Goal: Complete application form: Complete application form

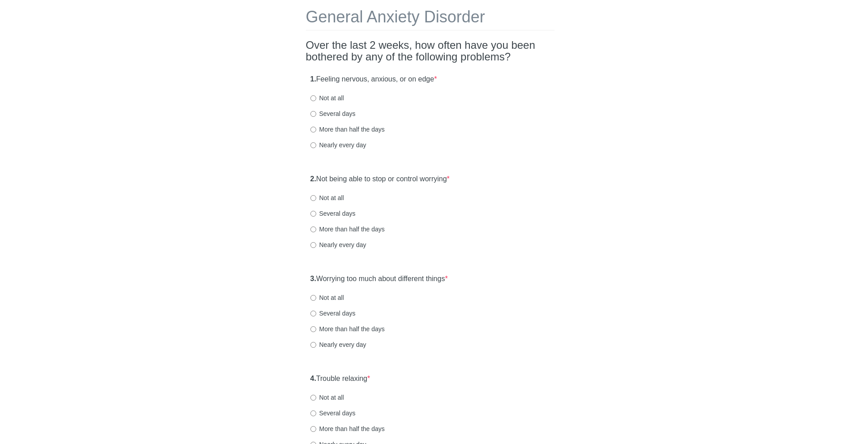
scroll to position [41, 0]
drag, startPoint x: 319, startPoint y: 76, endPoint x: 327, endPoint y: 76, distance: 8.1
click at [322, 76] on label "1. Feeling nervous, anxious, or on edge *" at bounding box center [373, 80] width 127 height 10
drag, startPoint x: 327, startPoint y: 76, endPoint x: 413, endPoint y: 76, distance: 85.6
click at [413, 76] on label "1. Feeling nervous, anxious, or on edge *" at bounding box center [373, 80] width 127 height 10
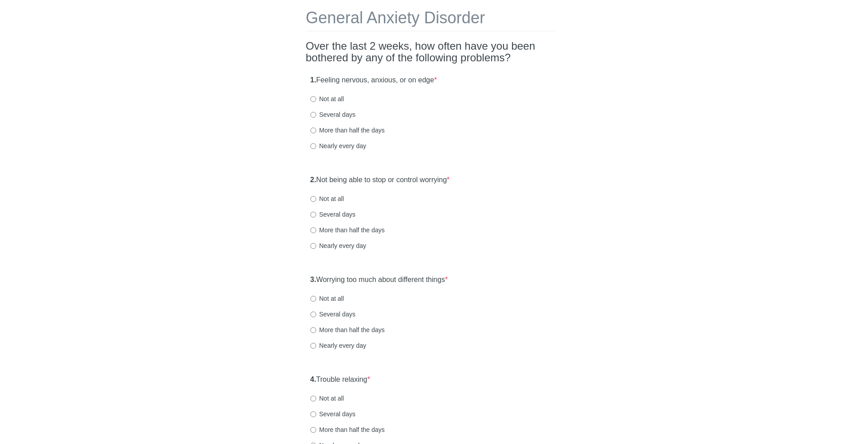
click at [347, 129] on label "More than half the days" at bounding box center [347, 130] width 74 height 9
click at [316, 129] on input "More than half the days" at bounding box center [313, 131] width 6 height 6
radio input "true"
drag, startPoint x: 322, startPoint y: 184, endPoint x: 460, endPoint y: 183, distance: 138.4
click at [450, 183] on label "2. Not being able to stop or control worrying *" at bounding box center [379, 180] width 139 height 10
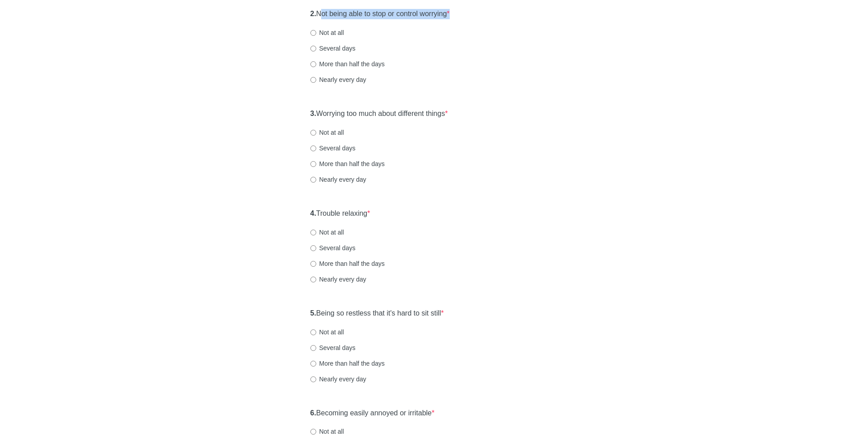
scroll to position [193, 0]
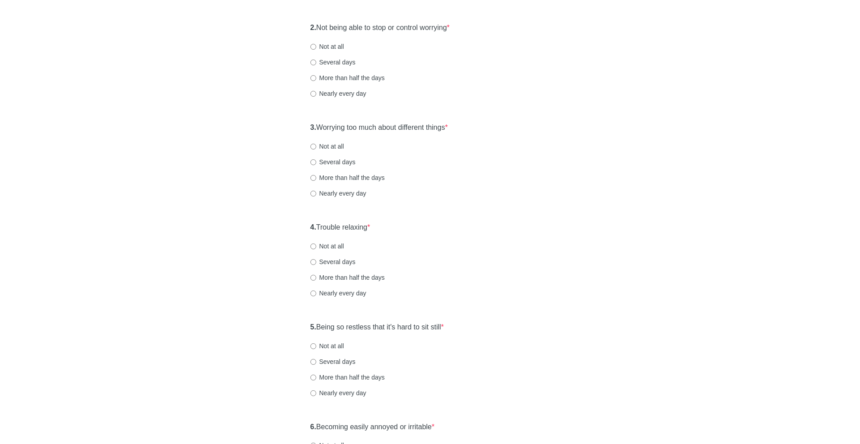
click at [338, 56] on div "2. Not being able to stop or control worrying * Not at all Several days More th…" at bounding box center [430, 64] width 249 height 93
click at [336, 63] on label "Several days" at bounding box center [332, 62] width 45 height 9
click at [316, 63] on input "Several days" at bounding box center [313, 63] width 6 height 6
radio input "true"
click at [323, 124] on label "3. Worrying too much about different things *" at bounding box center [379, 128] width 138 height 10
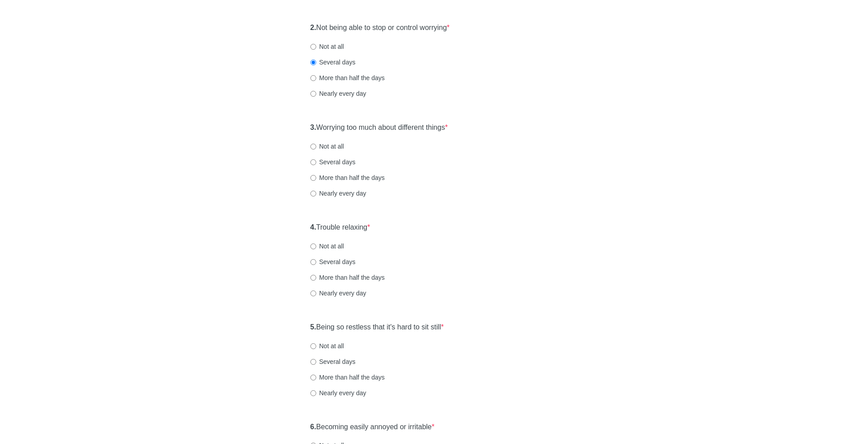
drag, startPoint x: 323, startPoint y: 124, endPoint x: 456, endPoint y: 124, distance: 133.5
click at [448, 124] on label "3. Worrying too much about different things *" at bounding box center [379, 128] width 138 height 10
click at [331, 159] on label "Several days" at bounding box center [332, 162] width 45 height 9
click at [316, 159] on input "Several days" at bounding box center [313, 162] width 6 height 6
radio input "true"
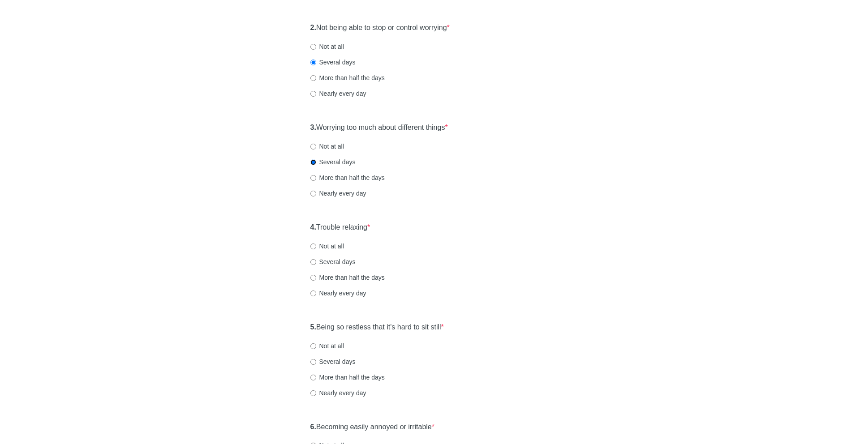
scroll to position [250, 0]
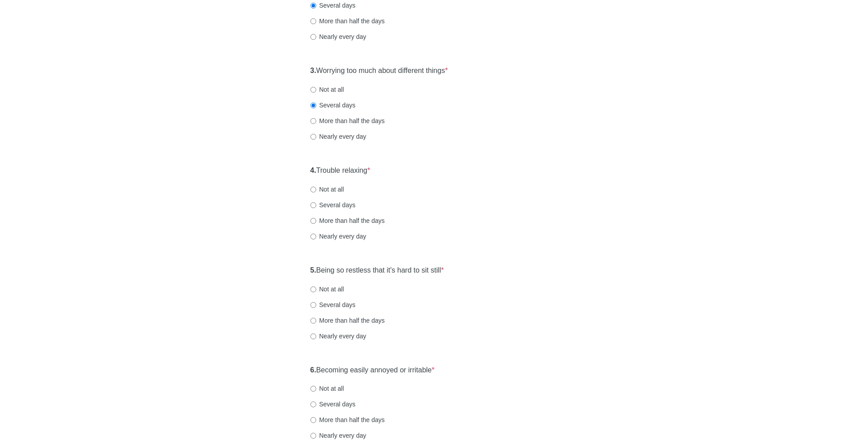
click at [320, 170] on label "4. Trouble relaxing *" at bounding box center [340, 171] width 60 height 10
drag, startPoint x: 320, startPoint y: 170, endPoint x: 381, endPoint y: 170, distance: 60.9
click at [381, 170] on div "4. Trouble relaxing * Not at all Several days More than half the days Nearly ev…" at bounding box center [430, 207] width 249 height 93
click at [337, 203] on label "Several days" at bounding box center [332, 205] width 45 height 9
click at [316, 203] on input "Several days" at bounding box center [313, 206] width 6 height 6
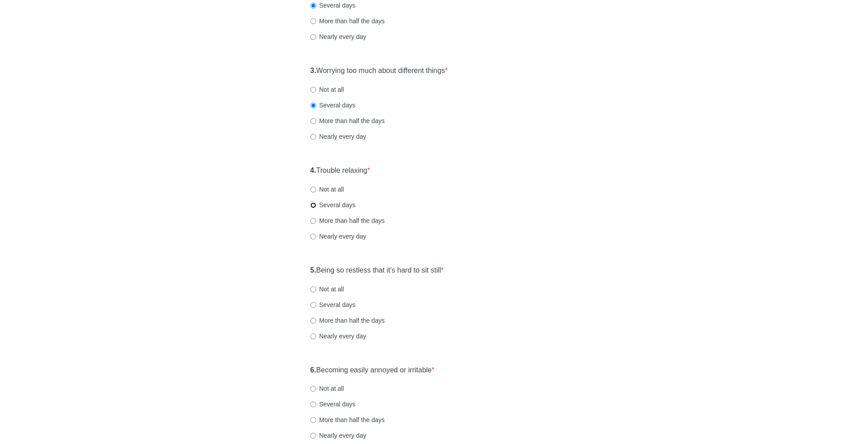
radio input "true"
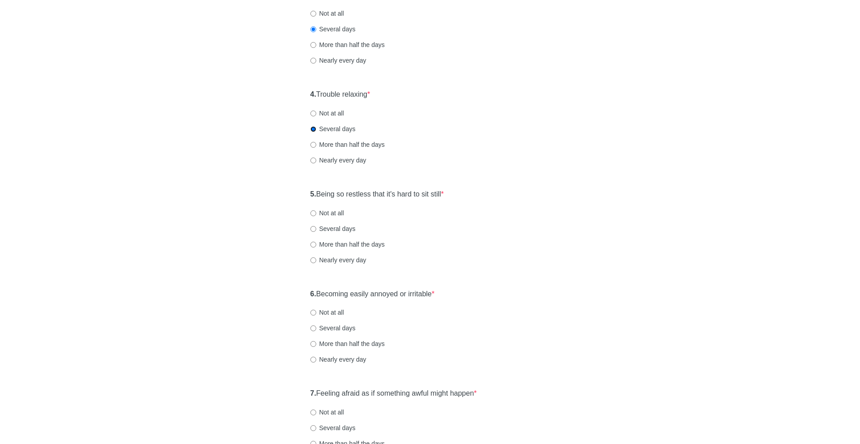
scroll to position [330, 0]
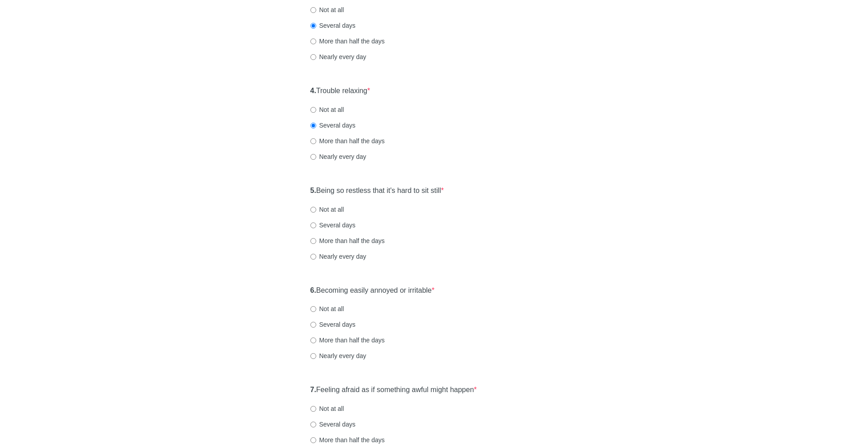
drag, startPoint x: 328, startPoint y: 192, endPoint x: 453, endPoint y: 193, distance: 125.0
click at [453, 193] on div "5. Being so restless that it's hard to sit still * Not at all Several days More…" at bounding box center [430, 227] width 249 height 93
click at [336, 239] on label "More than half the days" at bounding box center [347, 241] width 74 height 9
click at [316, 239] on input "More than half the days" at bounding box center [313, 241] width 6 height 6
radio input "true"
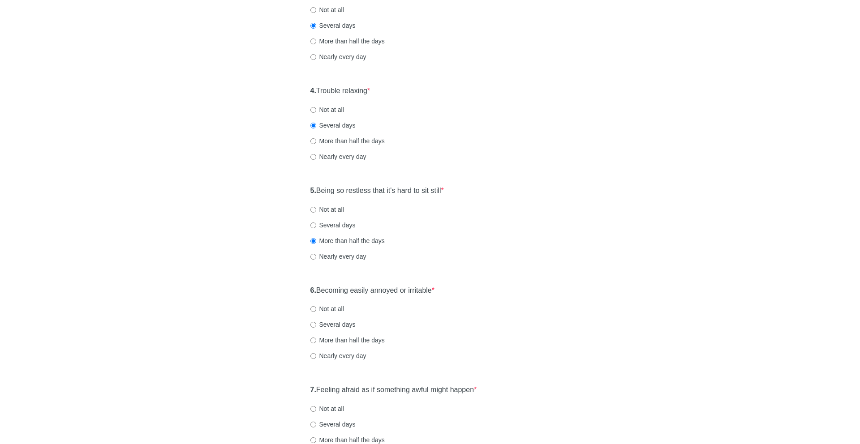
drag, startPoint x: 330, startPoint y: 287, endPoint x: 502, endPoint y: 288, distance: 172.0
click at [502, 288] on div "6. Becoming easily annoyed or irritable * Not at all Several days More than hal…" at bounding box center [430, 327] width 249 height 93
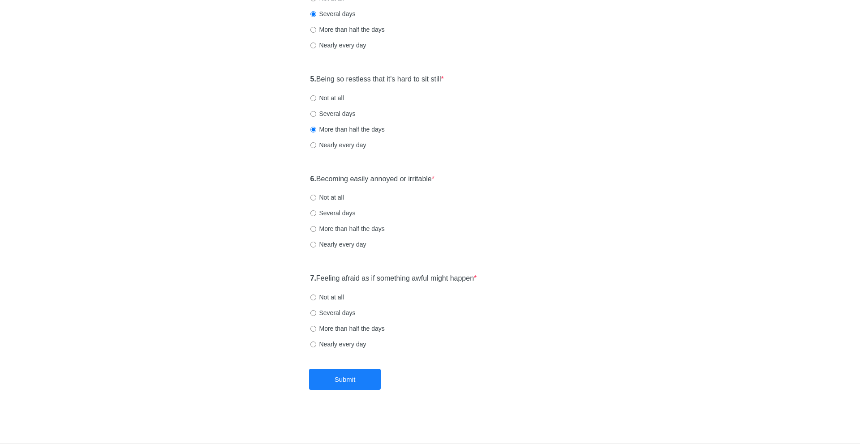
click at [338, 215] on label "Several days" at bounding box center [332, 213] width 45 height 9
click at [316, 215] on input "Several days" at bounding box center [313, 214] width 6 height 6
radio input "true"
drag, startPoint x: 337, startPoint y: 277, endPoint x: 492, endPoint y: 277, distance: 154.6
click at [492, 277] on div "7. Feeling afraid as if something awful might happen * Not at all Several days …" at bounding box center [430, 315] width 249 height 93
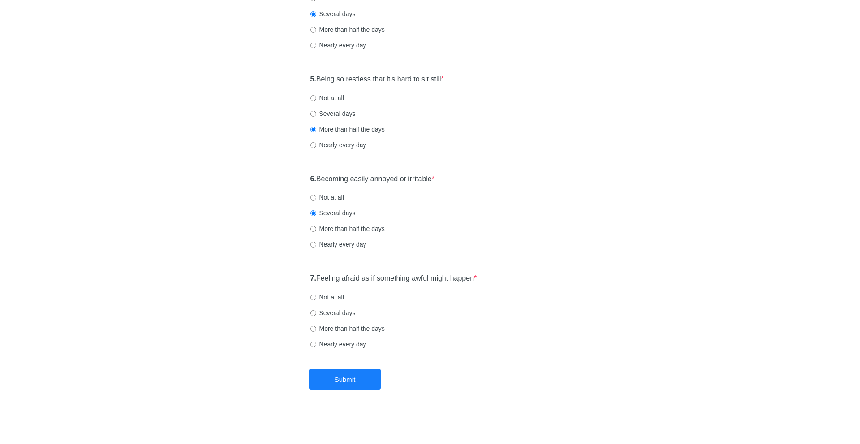
click at [326, 326] on label "More than half the days" at bounding box center [347, 328] width 74 height 9
click at [316, 326] on input "More than half the days" at bounding box center [313, 329] width 6 height 6
radio input "true"
click at [342, 374] on button "Submit" at bounding box center [345, 379] width 72 height 21
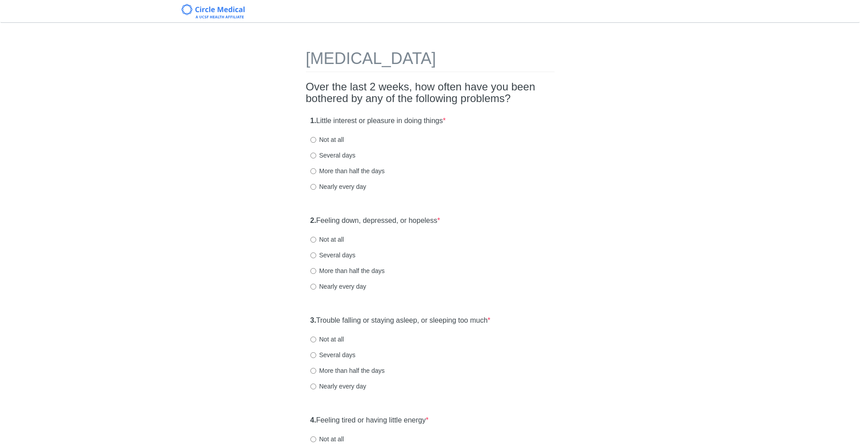
click at [316, 117] on strong "1." at bounding box center [313, 121] width 6 height 8
drag, startPoint x: 318, startPoint y: 116, endPoint x: 457, endPoint y: 121, distance: 139.4
click at [457, 121] on div "1. Little interest or pleasure in doing things * Not at all Several days More t…" at bounding box center [430, 158] width 249 height 93
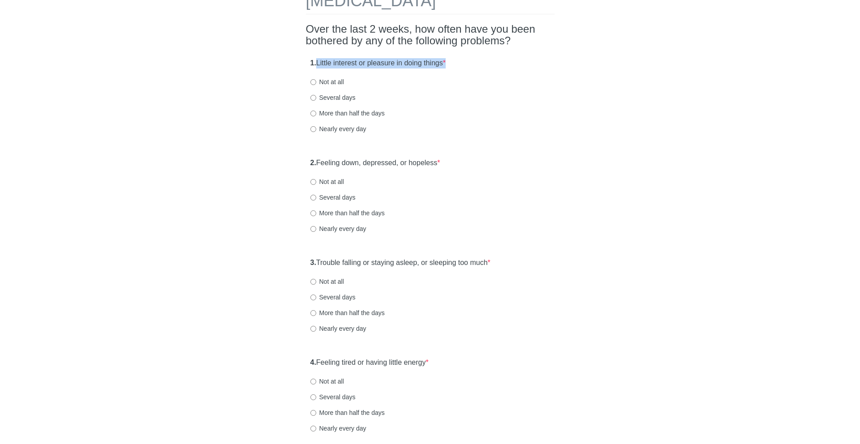
scroll to position [63, 0]
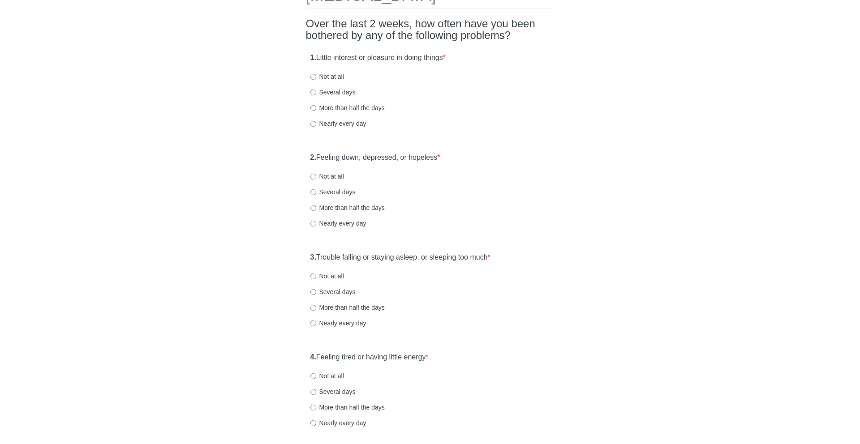
click at [333, 90] on label "Several days" at bounding box center [332, 92] width 45 height 9
click at [316, 90] on input "Several days" at bounding box center [313, 93] width 6 height 6
radio input "true"
click at [324, 159] on label "2. Feeling down, depressed, or hopeless *" at bounding box center [375, 158] width 130 height 10
drag, startPoint x: 324, startPoint y: 159, endPoint x: 451, endPoint y: 159, distance: 126.3
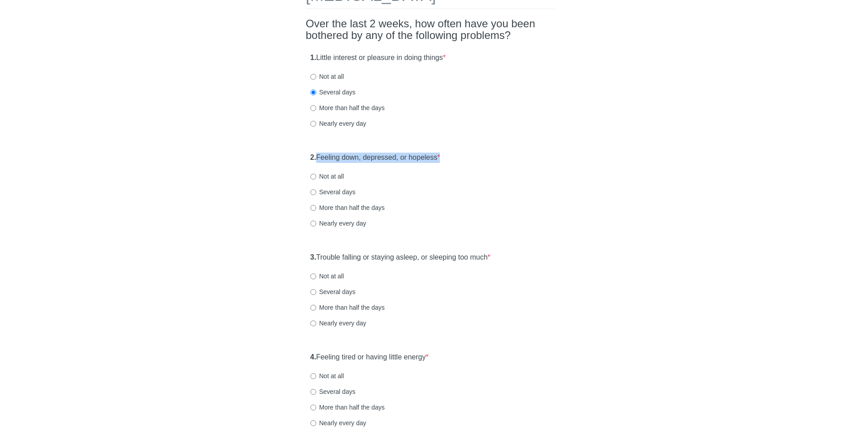
click at [451, 159] on div "2. Feeling down, depressed, or hopeless * Not at all Several days More than hal…" at bounding box center [430, 194] width 249 height 93
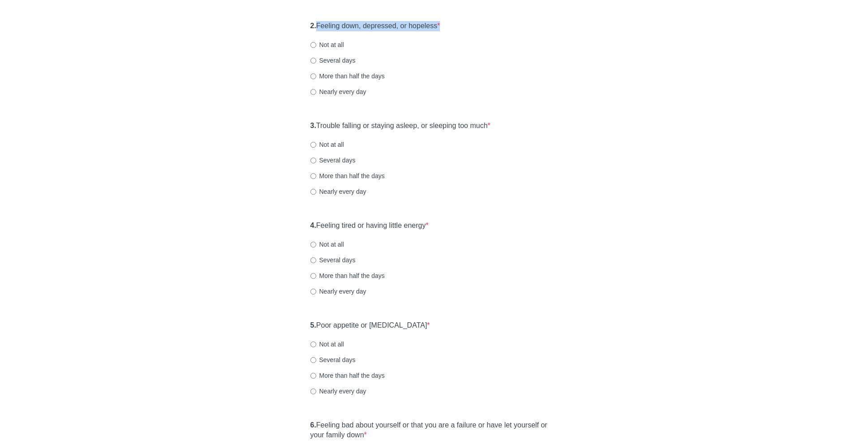
scroll to position [196, 0]
click at [330, 90] on label "Nearly every day" at bounding box center [338, 90] width 56 height 9
click at [316, 90] on input "Nearly every day" at bounding box center [313, 91] width 6 height 6
radio input "true"
drag, startPoint x: 330, startPoint y: 123, endPoint x: 510, endPoint y: 123, distance: 180.1
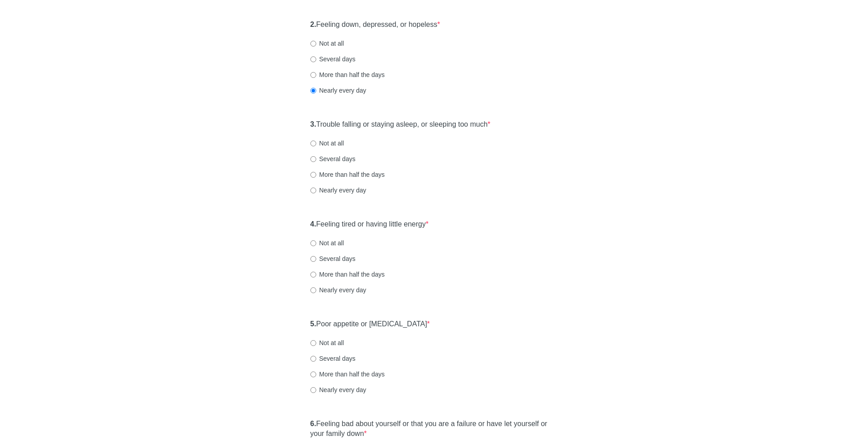
click at [510, 123] on div "3. Trouble falling or staying asleep, or sleeping too much * Not at all Several…" at bounding box center [430, 161] width 249 height 93
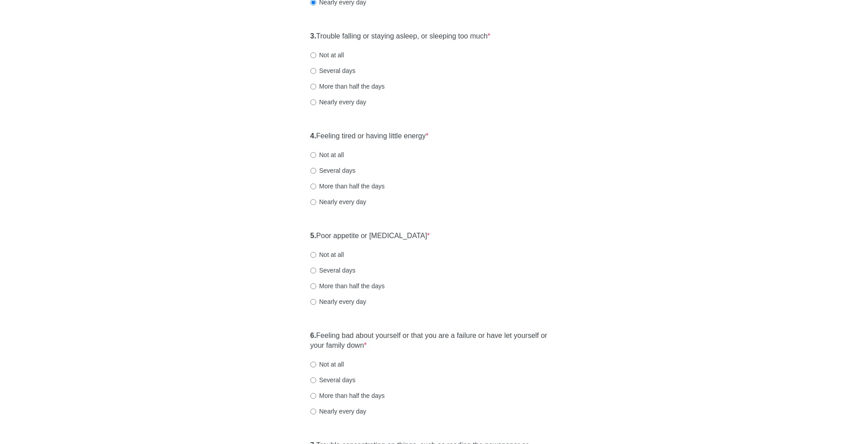
scroll to position [289, 0]
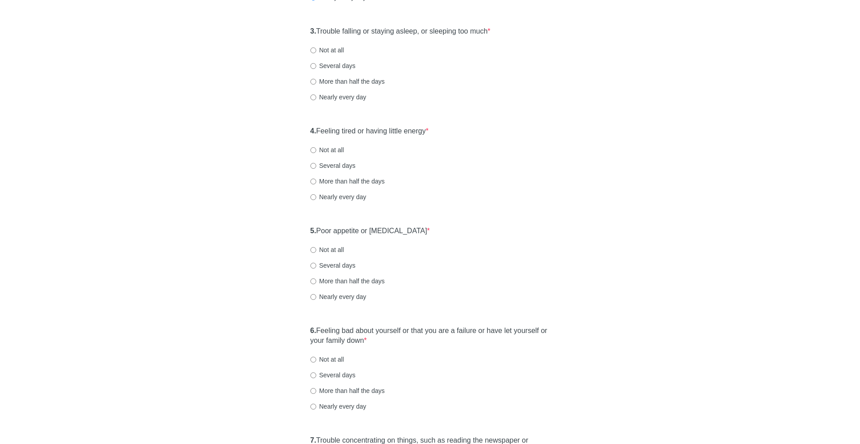
click at [343, 65] on label "Several days" at bounding box center [332, 65] width 45 height 9
click at [316, 65] on input "Several days" at bounding box center [313, 66] width 6 height 6
radio input "true"
drag, startPoint x: 333, startPoint y: 129, endPoint x: 453, endPoint y: 129, distance: 120.1
click at [453, 129] on div "4. Feeling tired or having little energy * Not at all Several days More than ha…" at bounding box center [430, 168] width 249 height 93
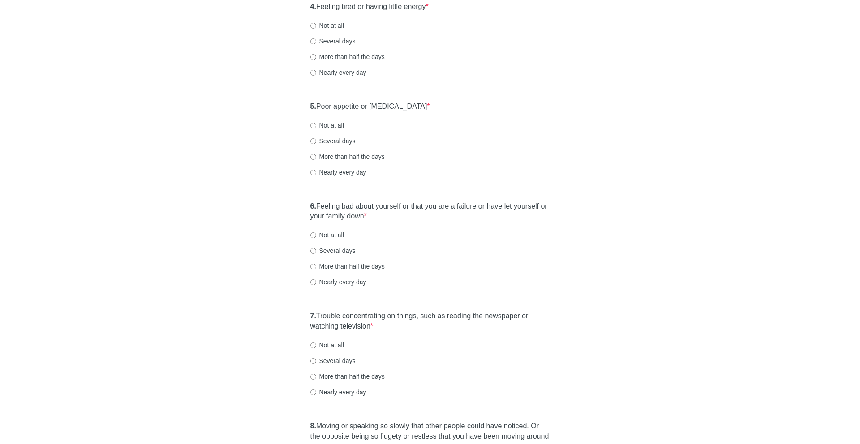
scroll to position [416, 0]
click at [349, 38] on label "Several days" at bounding box center [332, 39] width 45 height 9
click at [316, 38] on input "Several days" at bounding box center [313, 40] width 6 height 6
radio input "true"
drag, startPoint x: 328, startPoint y: 103, endPoint x: 443, endPoint y: 103, distance: 115.6
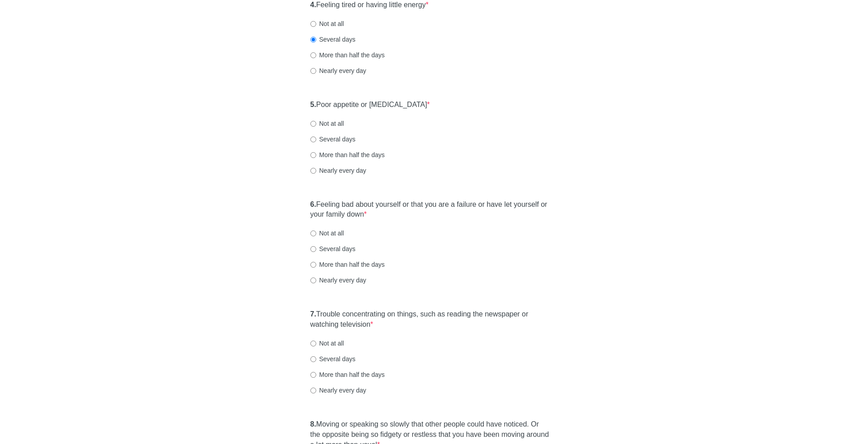
click at [443, 103] on div "5. Poor appetite or overeating * Not at all Several days More than half the day…" at bounding box center [430, 141] width 249 height 93
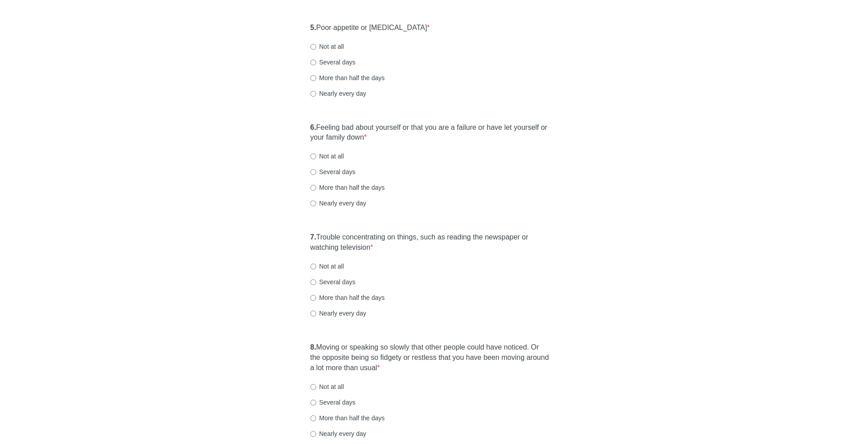
scroll to position [500, 0]
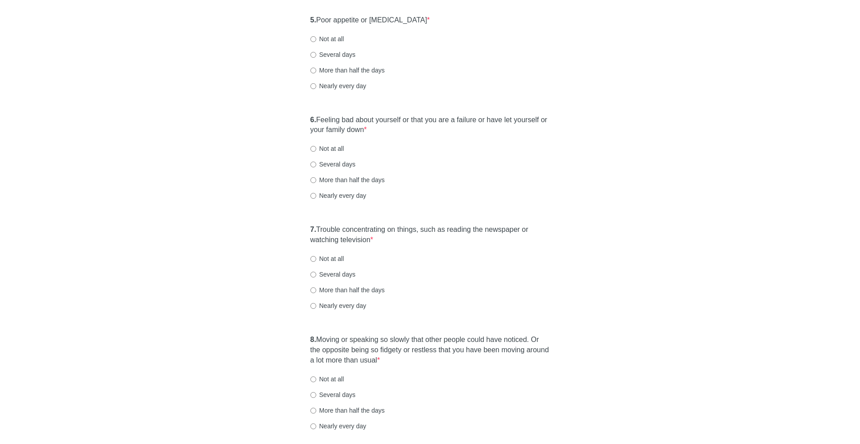
click at [347, 68] on label "More than half the days" at bounding box center [347, 70] width 74 height 9
click at [316, 68] on input "More than half the days" at bounding box center [313, 71] width 6 height 6
radio input "true"
drag, startPoint x: 346, startPoint y: 119, endPoint x: 387, endPoint y: 132, distance: 42.9
click at [387, 132] on label "6. Feeling bad about yourself or that you are a failure or have let yourself or…" at bounding box center [430, 125] width 240 height 21
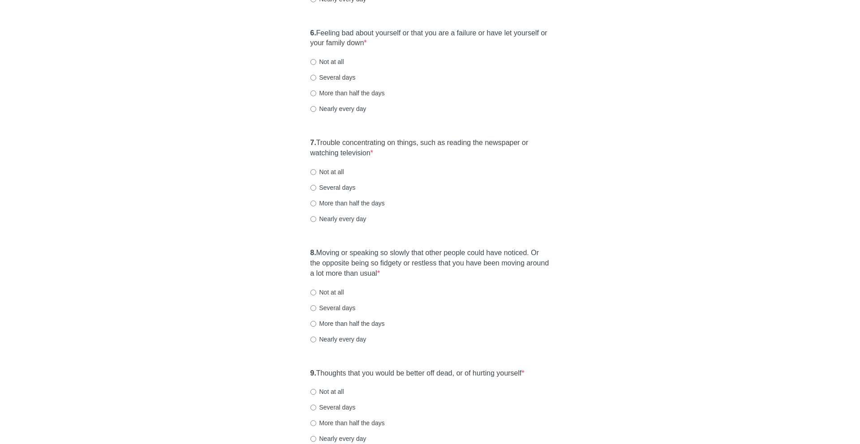
scroll to position [590, 0]
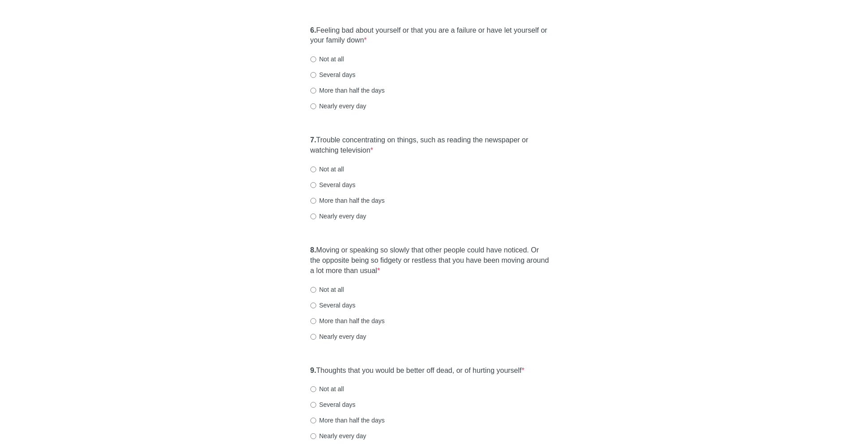
click at [345, 73] on label "Several days" at bounding box center [332, 74] width 45 height 9
click at [316, 73] on input "Several days" at bounding box center [313, 75] width 6 height 6
radio input "true"
drag, startPoint x: 334, startPoint y: 139, endPoint x: 382, endPoint y: 156, distance: 50.9
click at [382, 156] on div "7. Trouble concentrating on things, such as reading the newspaper or watching t…" at bounding box center [430, 182] width 249 height 103
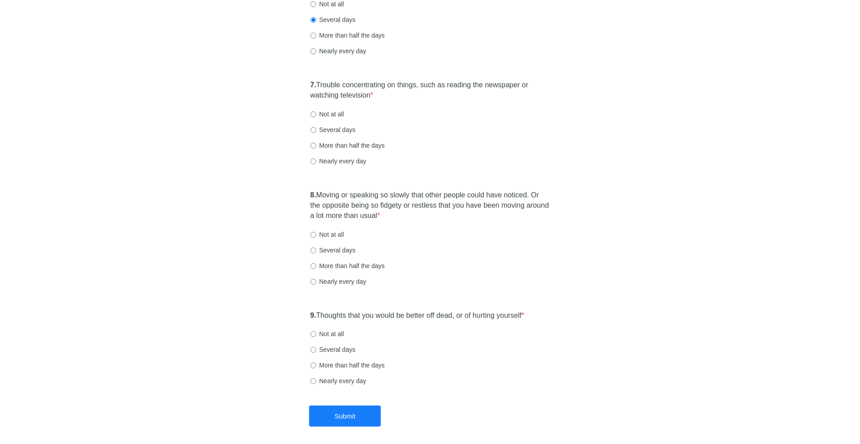
scroll to position [682, 0]
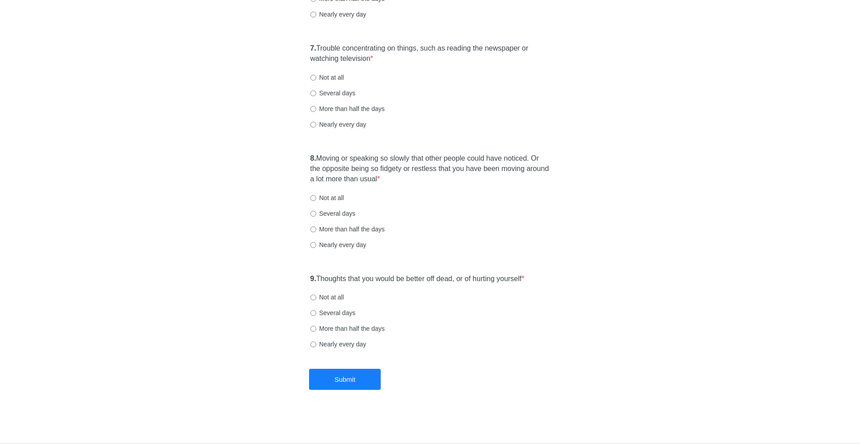
click at [336, 94] on label "Several days" at bounding box center [332, 93] width 45 height 9
click at [316, 94] on input "Several days" at bounding box center [313, 93] width 6 height 6
radio input "true"
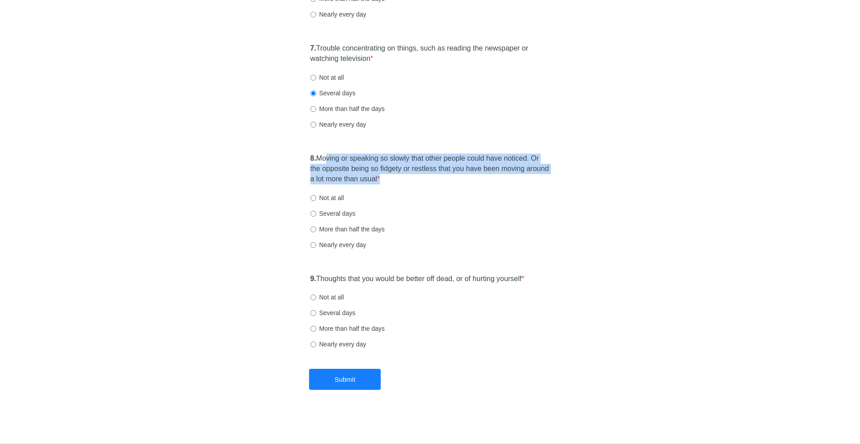
drag, startPoint x: 329, startPoint y: 159, endPoint x: 404, endPoint y: 191, distance: 81.9
click at [404, 191] on div "8. Moving or speaking so slowly that other people could have noticed. Or the op…" at bounding box center [430, 206] width 249 height 114
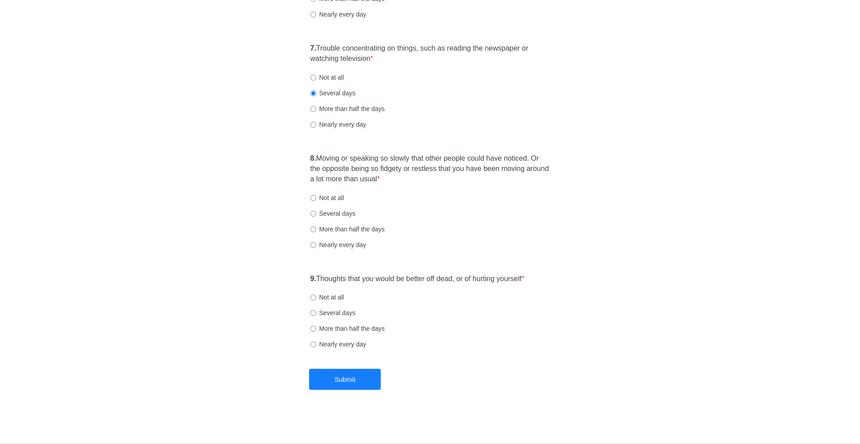
click at [352, 210] on label "Several days" at bounding box center [332, 213] width 45 height 9
click at [316, 211] on input "Several days" at bounding box center [313, 214] width 6 height 6
radio input "true"
drag, startPoint x: 344, startPoint y: 276, endPoint x: 482, endPoint y: 285, distance: 138.8
click at [482, 285] on div "9. Thoughts that you would be better off dead, or of hurting yourself * Not at …" at bounding box center [430, 316] width 249 height 93
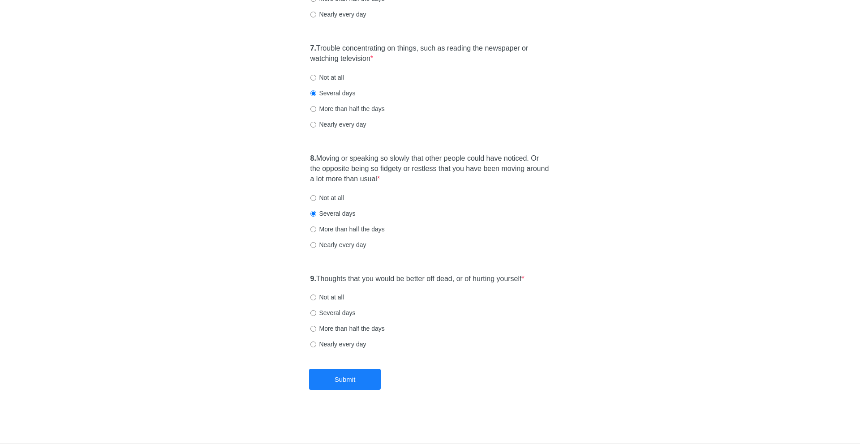
click at [328, 296] on label "Not at all" at bounding box center [327, 297] width 34 height 9
click at [316, 296] on input "Not at all" at bounding box center [313, 298] width 6 height 6
radio input "true"
click at [354, 374] on button "Submit" at bounding box center [345, 379] width 72 height 21
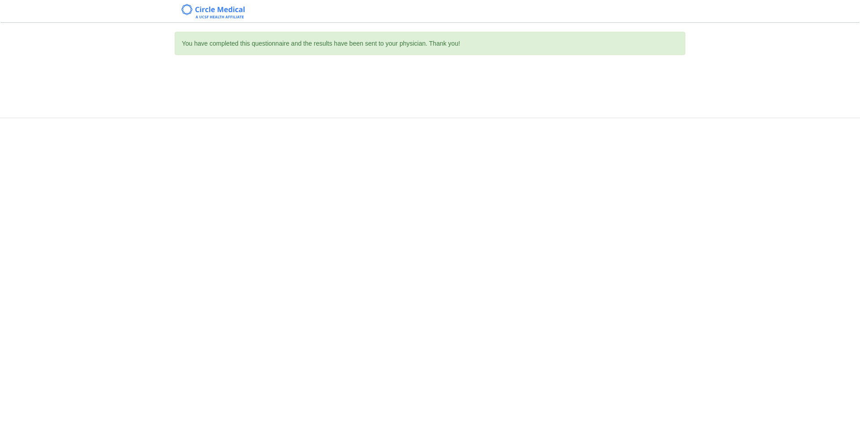
click at [704, 7] on nav at bounding box center [430, 11] width 860 height 23
